Goal: Find specific page/section: Find specific page/section

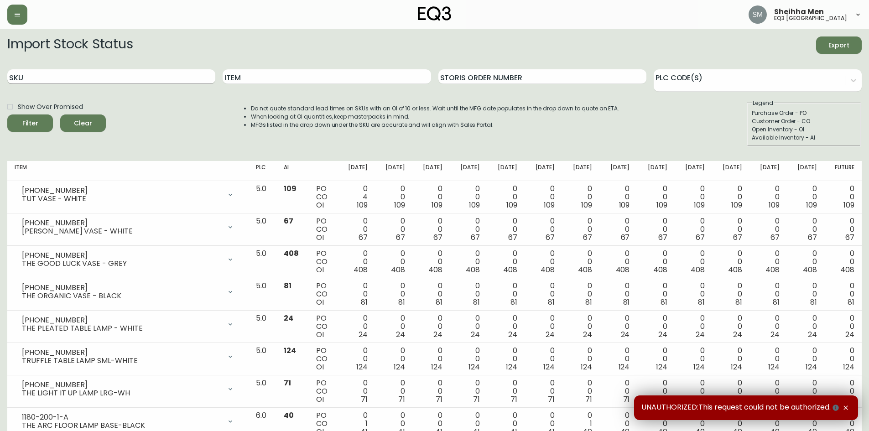
drag, startPoint x: 120, startPoint y: 82, endPoint x: 119, endPoint y: 75, distance: 7.4
click at [119, 78] on input "SKU" at bounding box center [111, 76] width 208 height 15
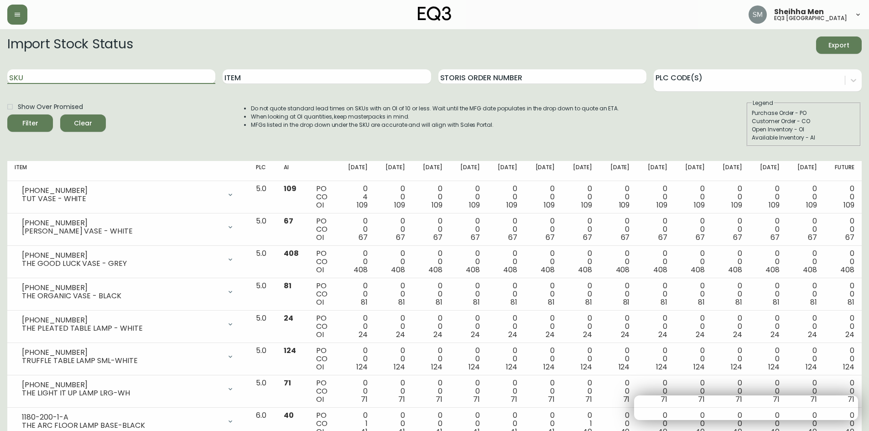
click at [119, 75] on input "SKU" at bounding box center [111, 76] width 208 height 15
paste input "3110-383-1"
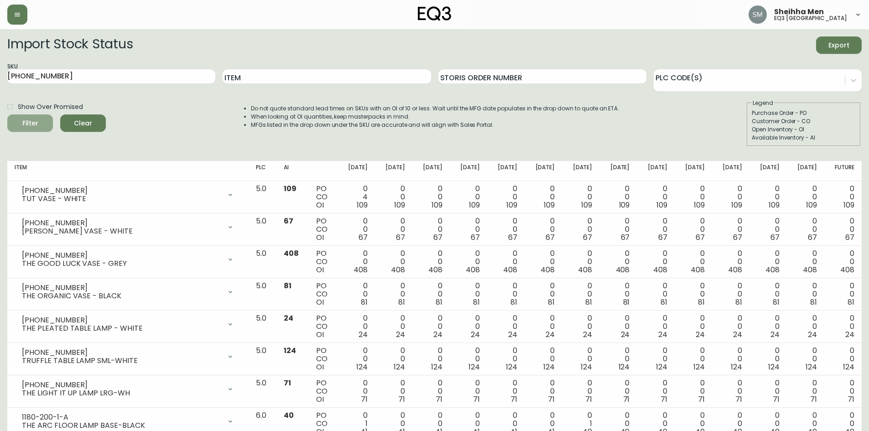
click at [38, 125] on span "Filter" at bounding box center [30, 123] width 31 height 11
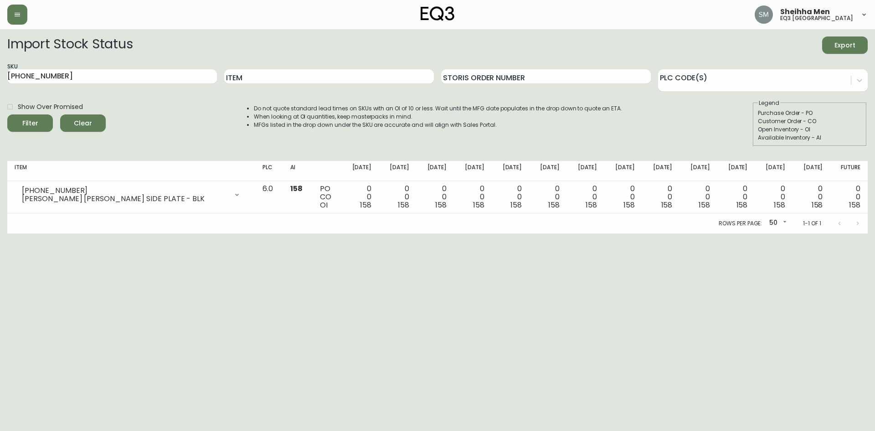
click at [263, 233] on html "Sheihha Men eq3 ottawa Import Stock Status Export SKU 3110-383-1 Item Storis Or…" at bounding box center [437, 116] width 875 height 233
click at [10, 233] on html "Sheihha Men eq3 ottawa Import Stock Status Export SKU 3110-383-1 Item Storis Or…" at bounding box center [437, 116] width 875 height 233
drag, startPoint x: 123, startPoint y: 78, endPoint x: 0, endPoint y: 86, distance: 122.9
click at [0, 86] on main "Import Stock Status Export SKU 3110-383-1 Item Storis Order Number PLC Code(s) …" at bounding box center [437, 131] width 875 height 204
click at [7, 114] on button "Filter" at bounding box center [30, 122] width 46 height 17
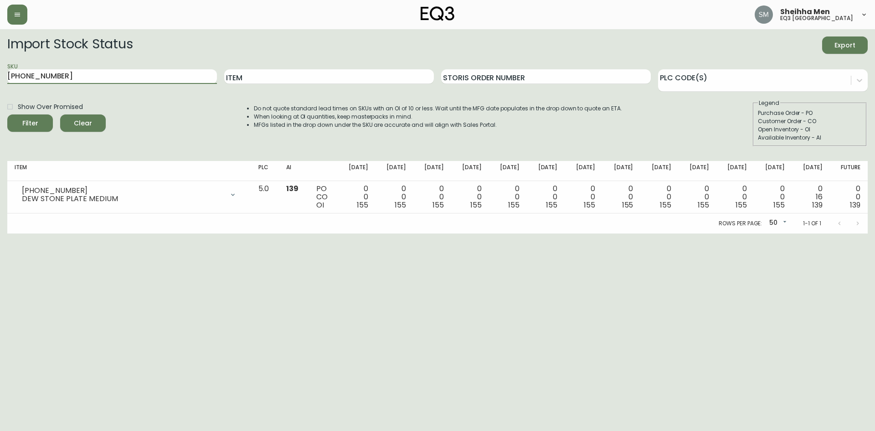
drag, startPoint x: 846, startPoint y: 332, endPoint x: 827, endPoint y: 320, distance: 23.2
click at [846, 233] on html "Sheihha Men eq3 ottawa Import Stock Status Export SKU 3110-397-7 Item Storis Or…" at bounding box center [437, 116] width 875 height 233
click at [87, 75] on input "3110-397-7" at bounding box center [112, 76] width 210 height 15
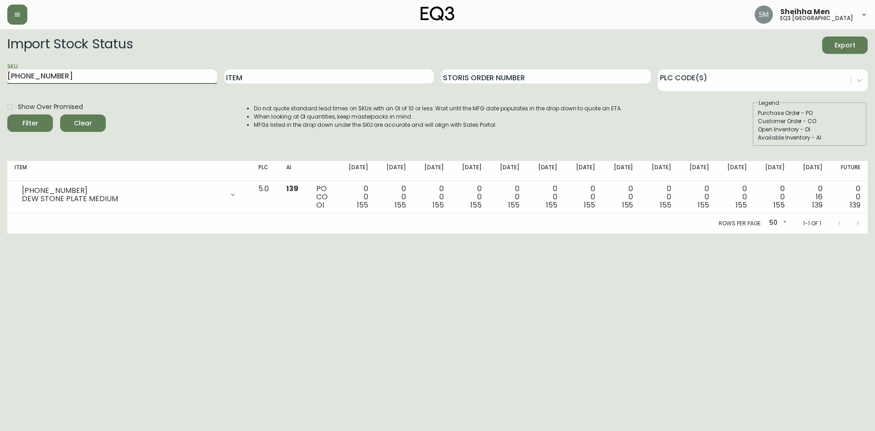
type input "[PHONE_NUMBER]"
click at [18, 128] on span "Filter" at bounding box center [30, 123] width 31 height 11
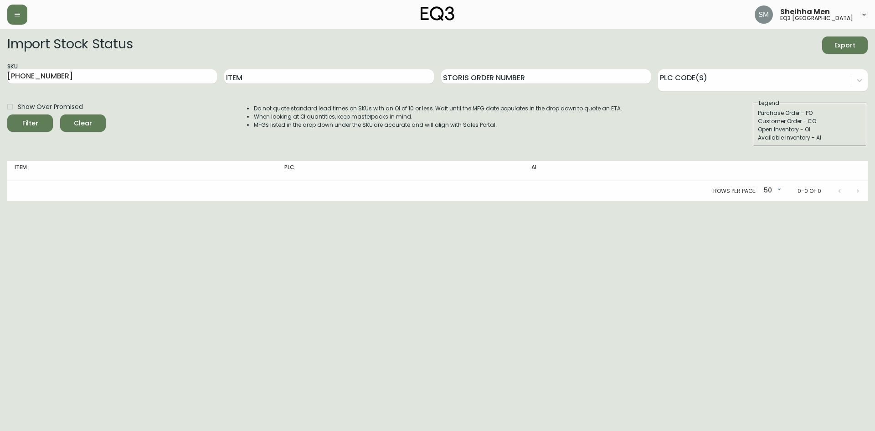
click at [27, 116] on button "Filter" at bounding box center [30, 122] width 46 height 17
click at [60, 75] on input "[PHONE_NUMBER]" at bounding box center [112, 76] width 210 height 15
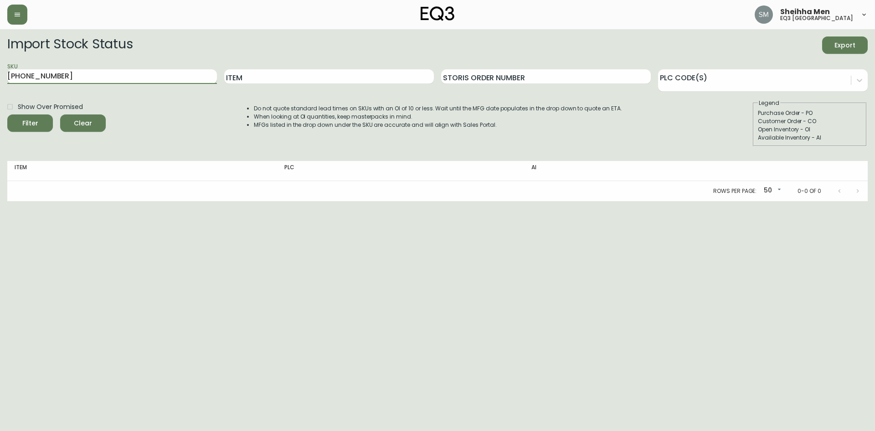
click at [60, 75] on input "[PHONE_NUMBER]" at bounding box center [112, 76] width 210 height 15
click at [46, 60] on form "Import Stock Status Export SKU 3110-257-0 Item Storis Order Number PLC Code(s) …" at bounding box center [437, 91] width 861 height 110
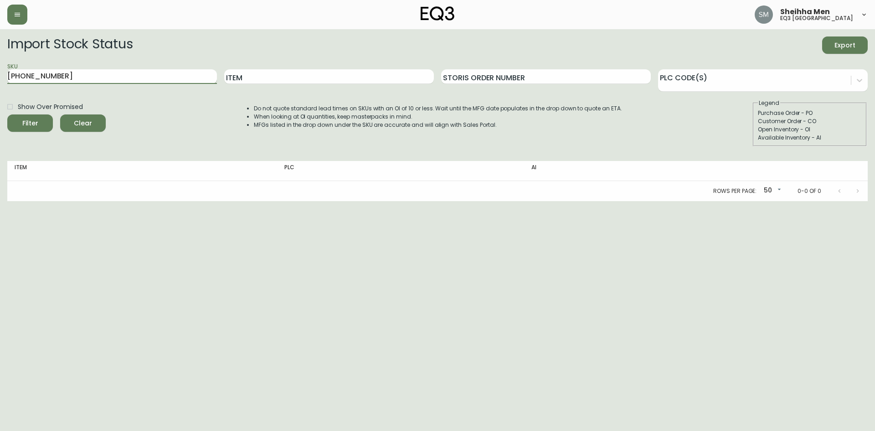
click at [47, 72] on input "[PHONE_NUMBER]" at bounding box center [112, 76] width 210 height 15
click at [536, 201] on html "Sheihha Men eq3 ottawa Import Stock Status Export SKU 3110-257-0 Item Storis Or…" at bounding box center [437, 100] width 875 height 201
click at [23, 20] on button "button" at bounding box center [17, 15] width 20 height 20
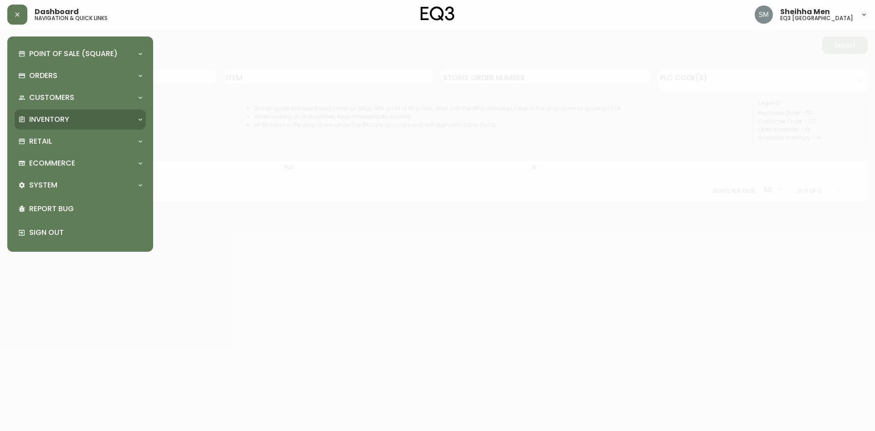
click at [68, 120] on p "Inventory" at bounding box center [49, 119] width 40 height 10
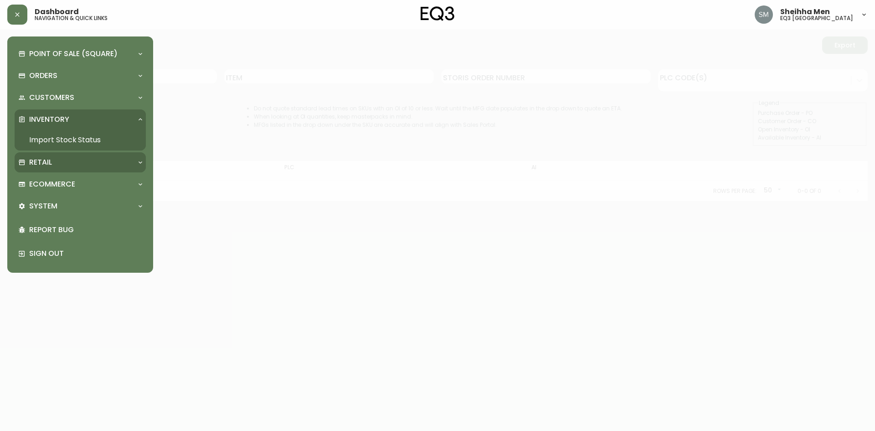
click at [66, 164] on div "Retail" at bounding box center [75, 162] width 115 height 10
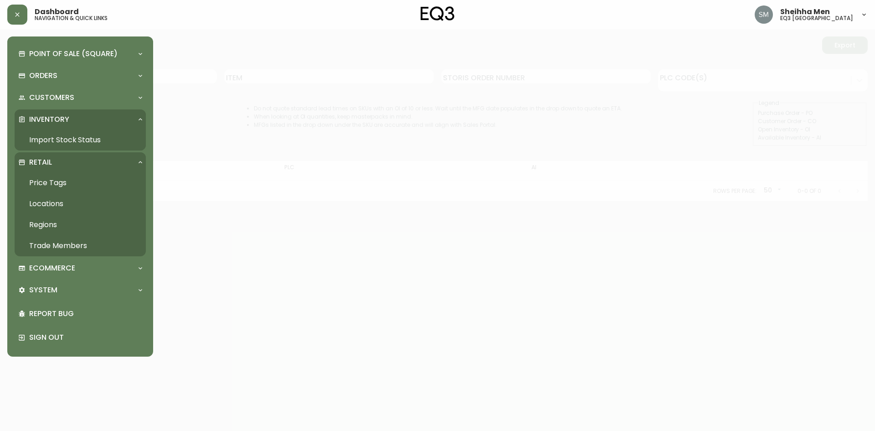
click at [70, 242] on link "Trade Members" at bounding box center [80, 245] width 131 height 21
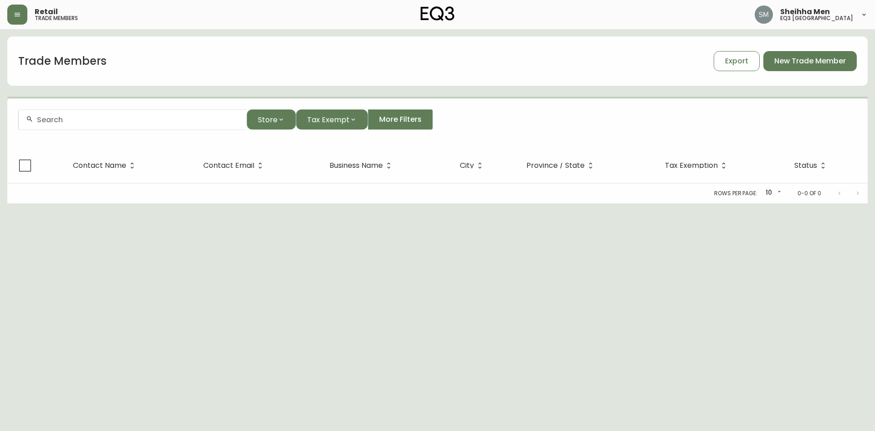
click at [94, 120] on input "text" at bounding box center [138, 119] width 202 height 9
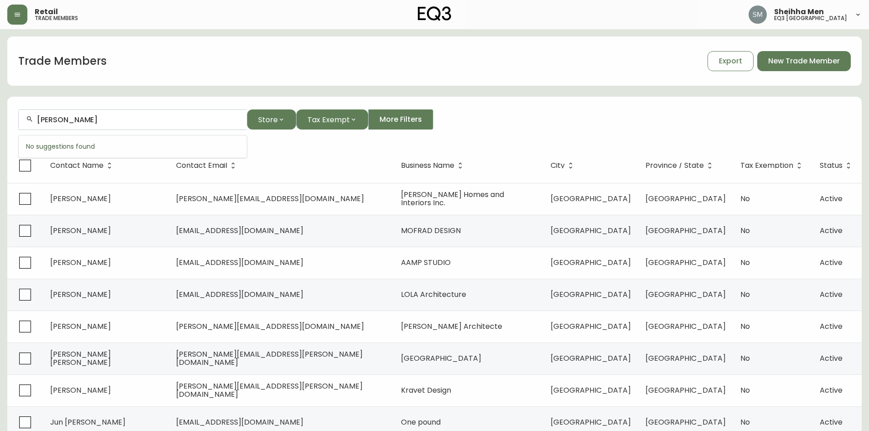
click at [128, 114] on div "[PERSON_NAME]" at bounding box center [133, 119] width 228 height 21
type input "[PERSON_NAME]"
click at [166, 117] on input "[PERSON_NAME]" at bounding box center [138, 119] width 202 height 9
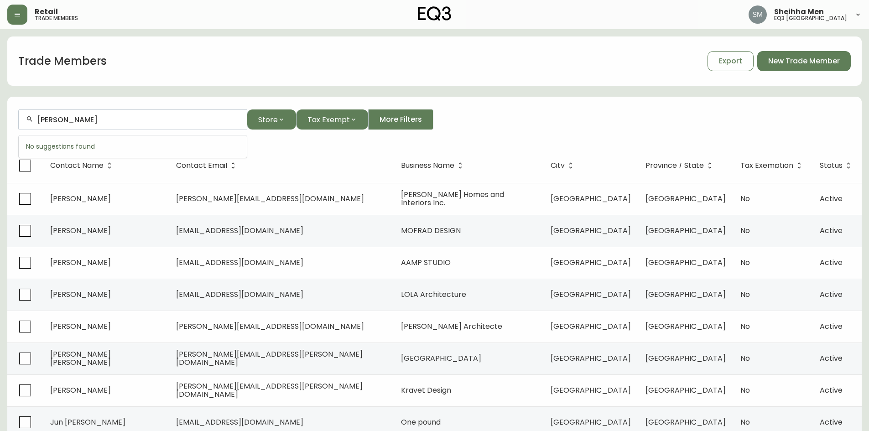
click at [166, 119] on input "[PERSON_NAME]" at bounding box center [138, 119] width 202 height 9
